Goal: Task Accomplishment & Management: Use online tool/utility

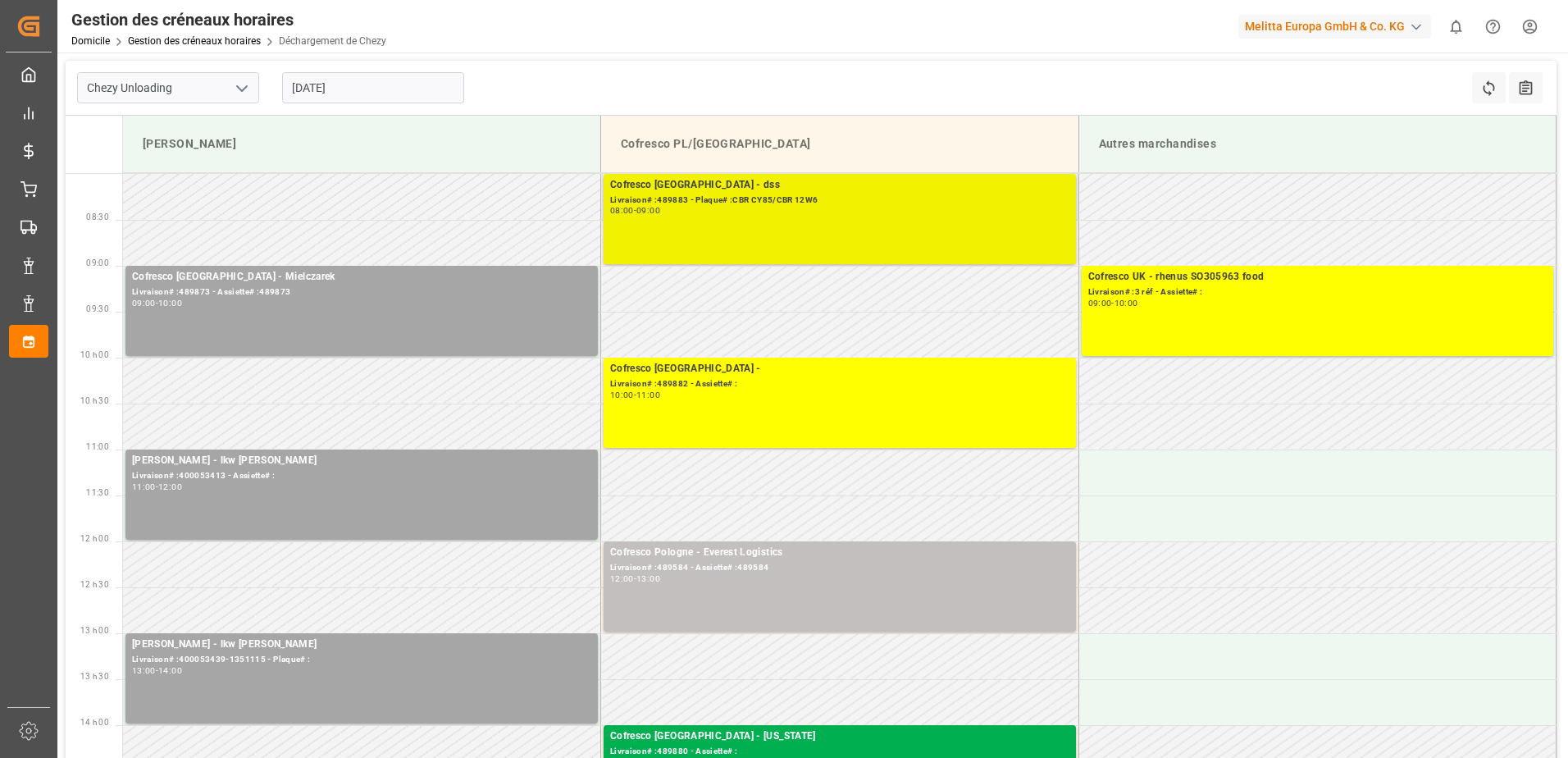
click at [918, 213] on div "08:00 - 09:00" at bounding box center [839, 211] width 459 height 9
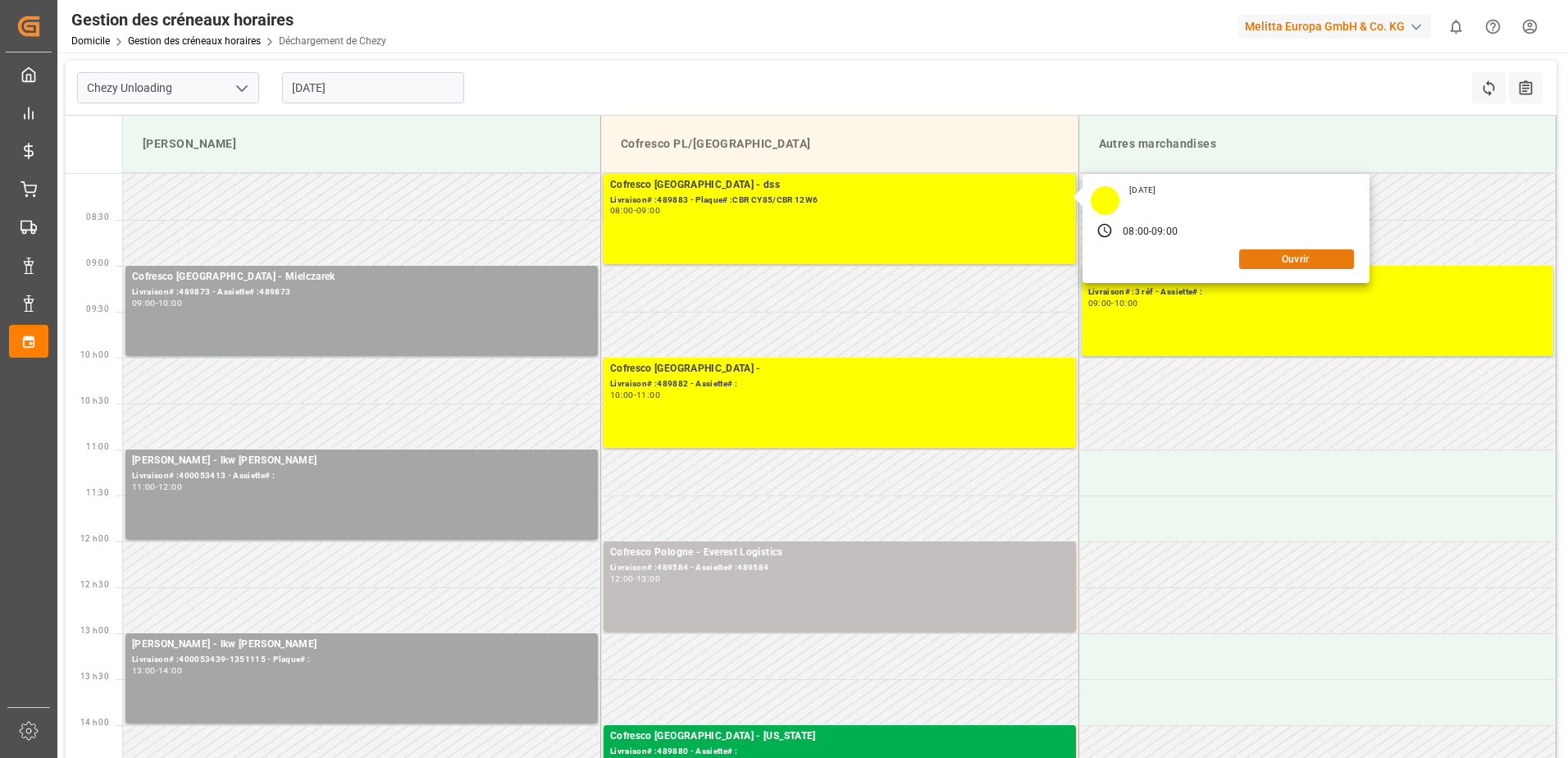
click at [1320, 263] on button "Ouvrir" at bounding box center [1296, 259] width 114 height 20
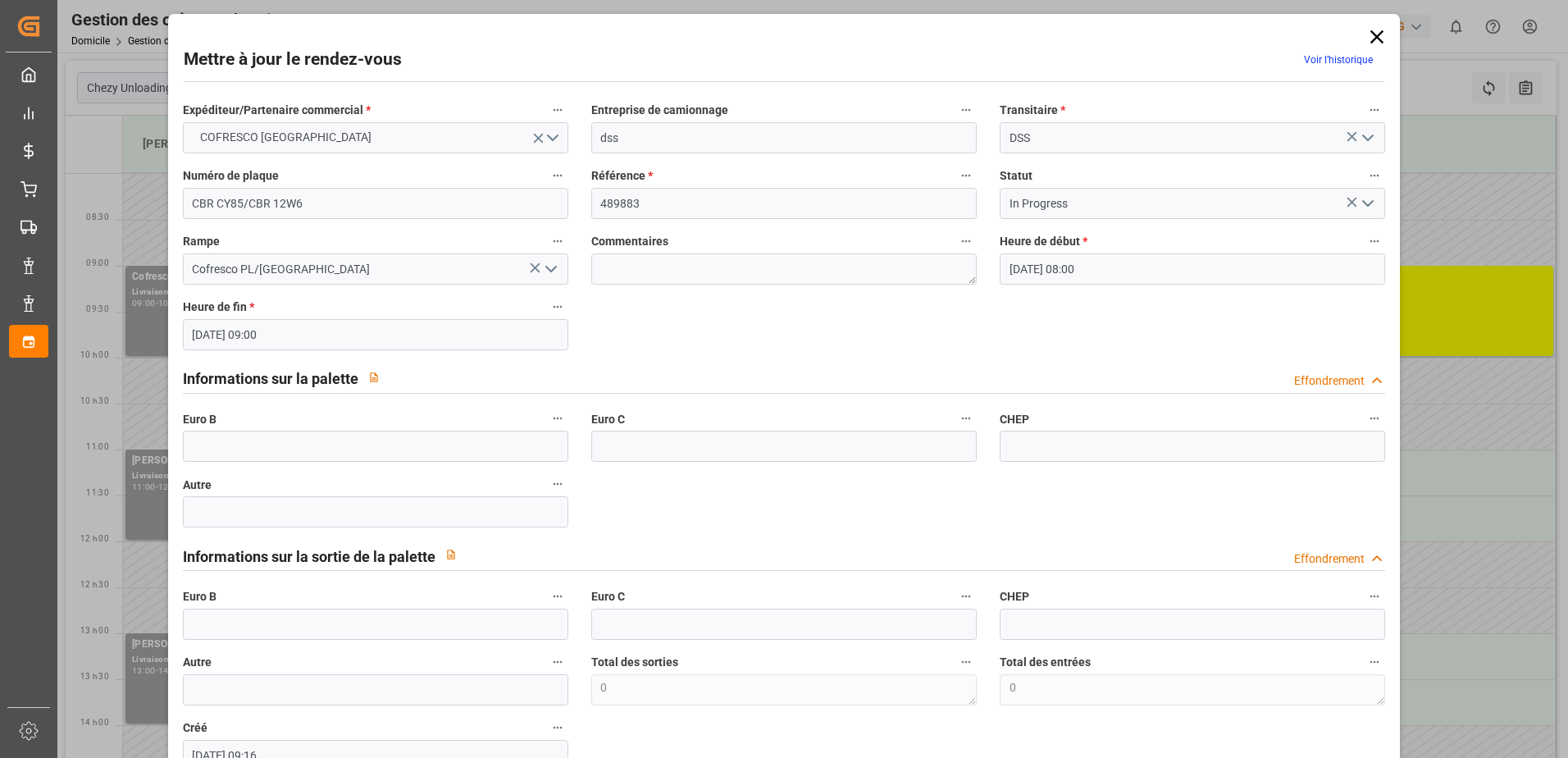
click at [1361, 199] on icon "Ouvrir le menu" at bounding box center [1368, 204] width 20 height 20
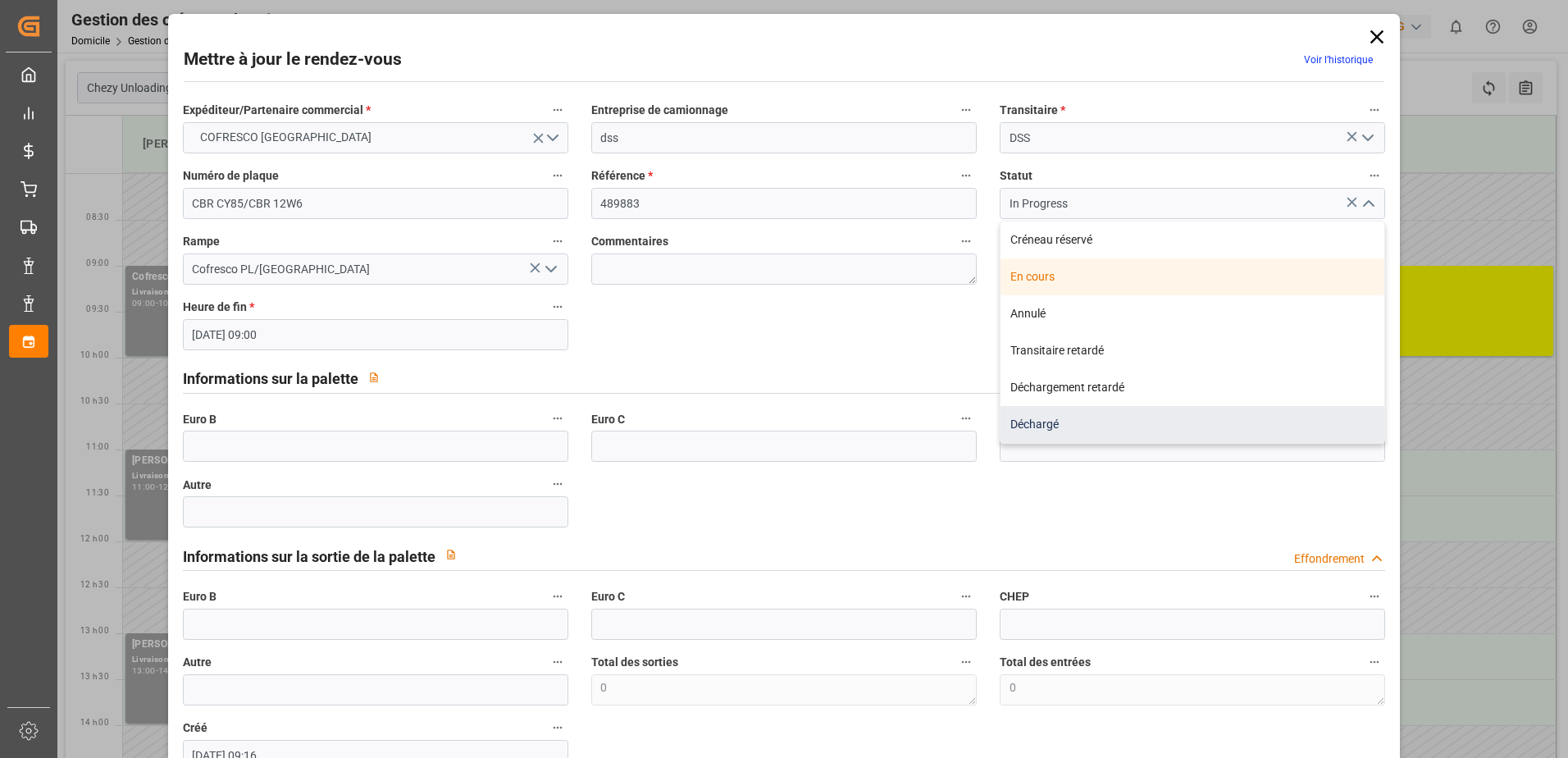
click at [1194, 427] on div "Déchargé" at bounding box center [1192, 424] width 383 height 37
type input "Unloaded"
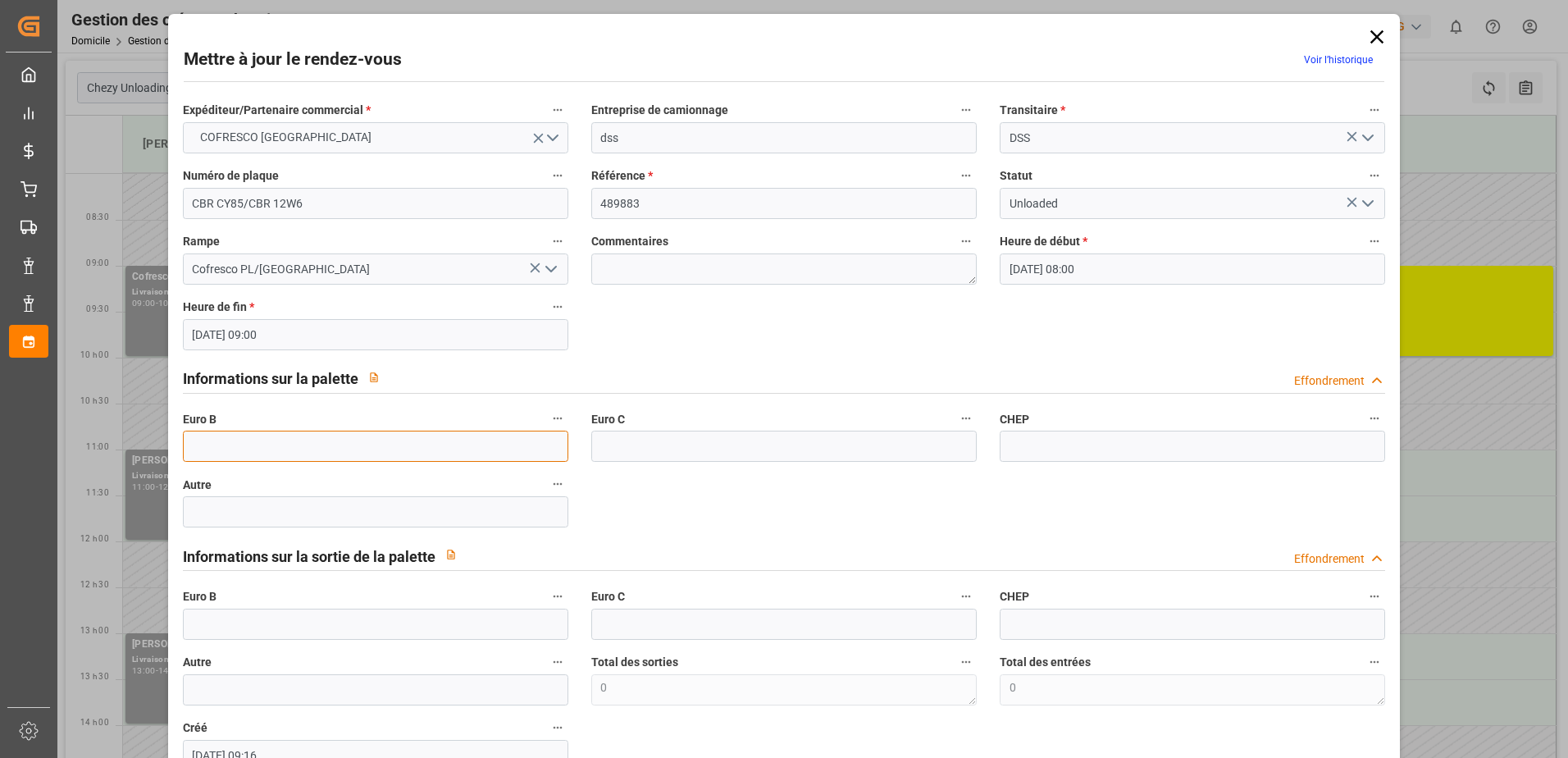
click at [234, 444] on input "text" at bounding box center [375, 446] width 385 height 31
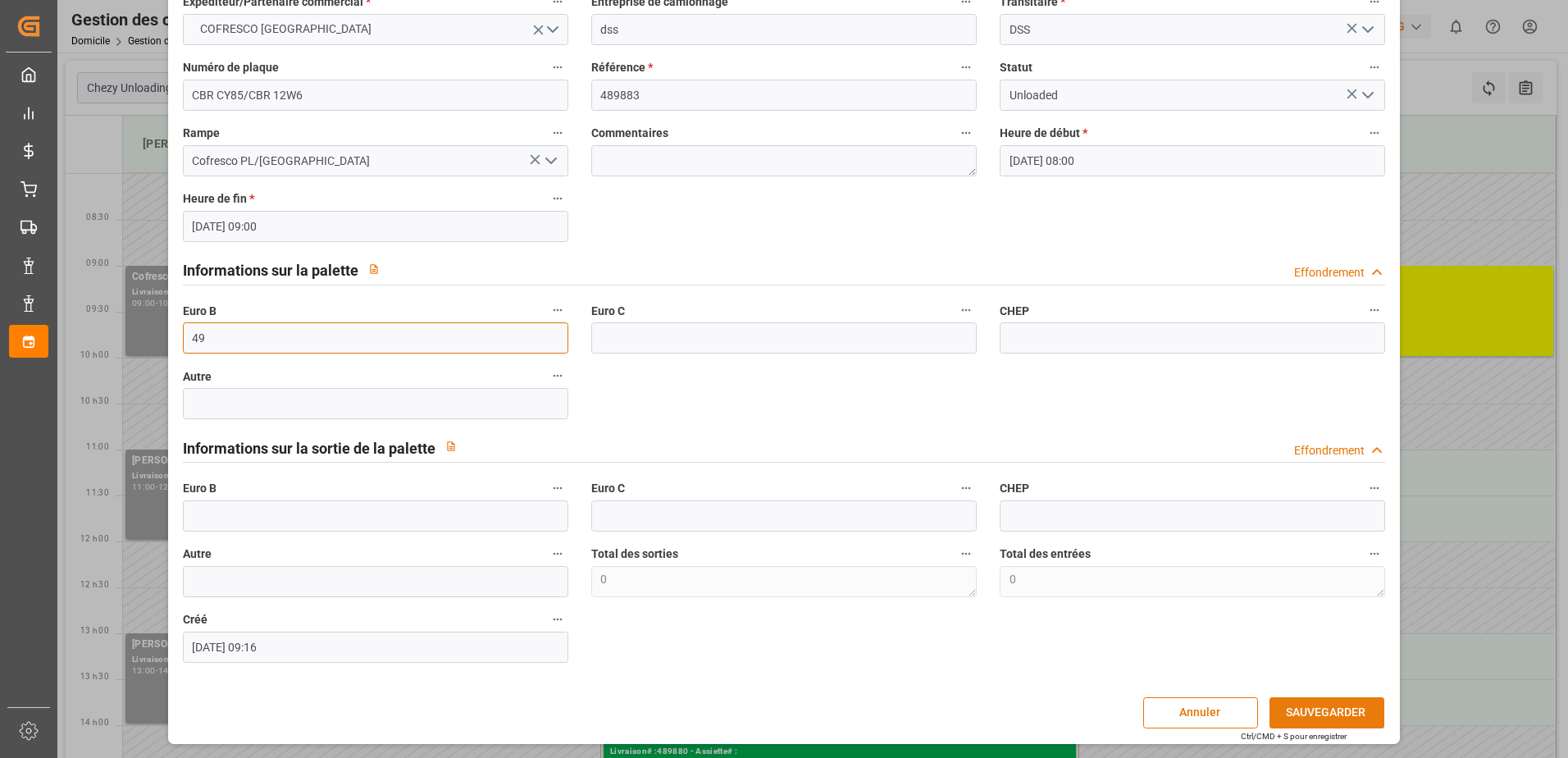
type input "49"
click at [1315, 702] on button "SAUVEGARDER" at bounding box center [1326, 713] width 114 height 31
